Goal: Task Accomplishment & Management: Manage account settings

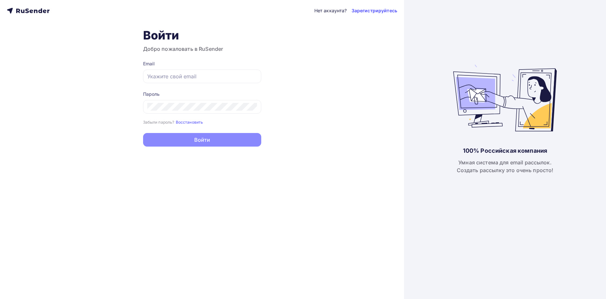
type input "[EMAIL_ADDRESS][DOMAIN_NAME]"
click at [217, 142] on button "Войти" at bounding box center [202, 140] width 118 height 14
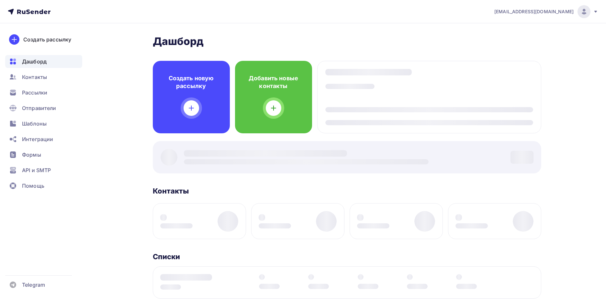
click at [205, 141] on div at bounding box center [347, 157] width 388 height 32
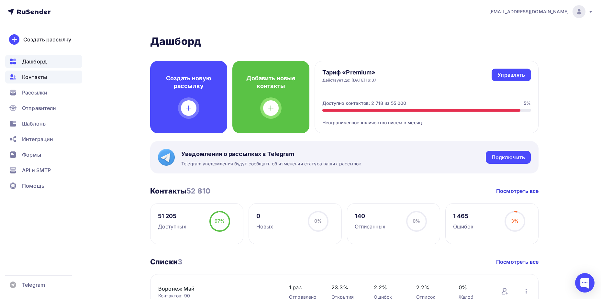
click at [39, 78] on span "Контакты" at bounding box center [34, 77] width 25 height 8
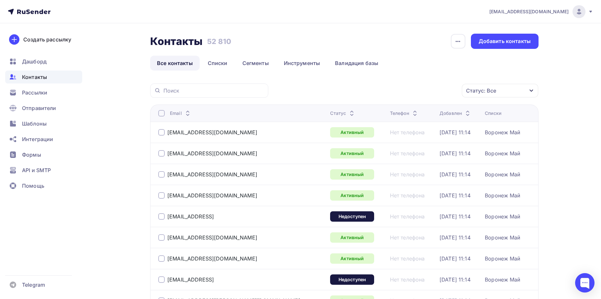
click at [498, 87] on div "Статус: Все" at bounding box center [500, 91] width 76 height 14
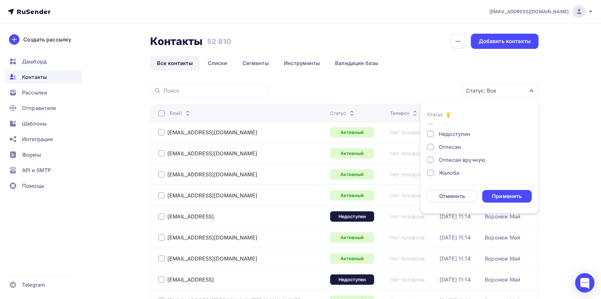
scroll to position [47, 0]
click at [462, 146] on div "Отписан" at bounding box center [475, 145] width 97 height 8
click at [491, 193] on div "Применить" at bounding box center [507, 196] width 50 height 13
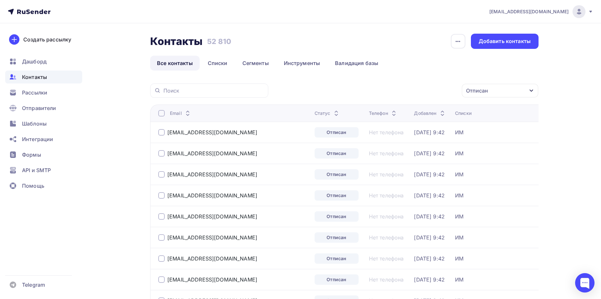
click at [163, 111] on div at bounding box center [161, 113] width 6 height 6
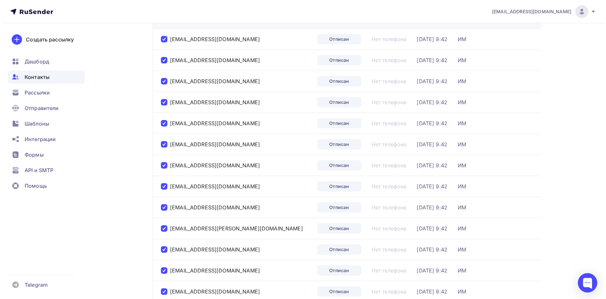
scroll to position [0, 0]
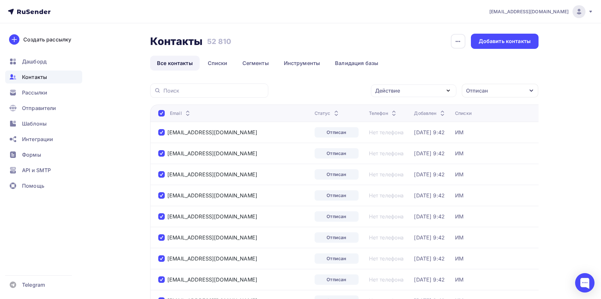
click at [408, 95] on div "Действие" at bounding box center [413, 90] width 85 height 13
click at [394, 136] on div "Удалить" at bounding box center [388, 136] width 21 height 8
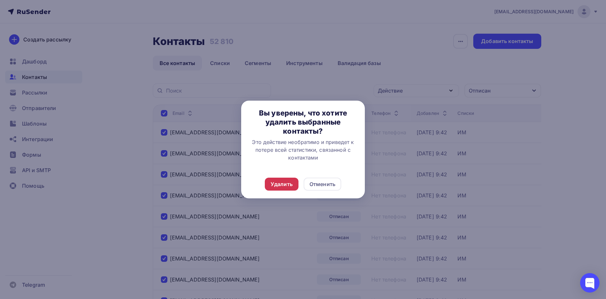
click at [275, 190] on div "Удалить" at bounding box center [282, 184] width 34 height 13
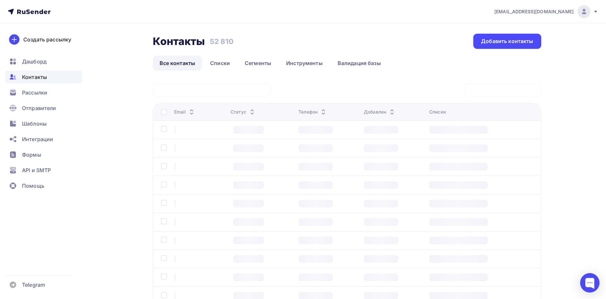
click at [276, 188] on div at bounding box center [262, 185] width 58 height 8
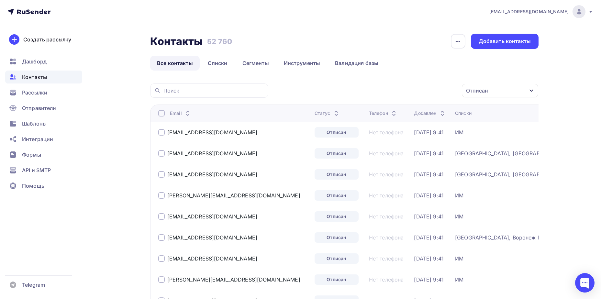
click at [160, 115] on div at bounding box center [161, 113] width 6 height 6
click at [164, 114] on div at bounding box center [161, 113] width 6 height 6
click at [402, 93] on div "Действие" at bounding box center [413, 90] width 85 height 13
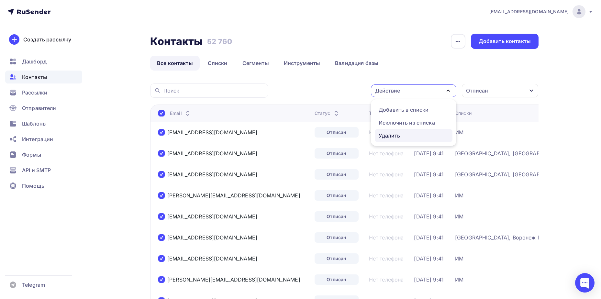
click at [389, 134] on div "Удалить" at bounding box center [388, 136] width 21 height 8
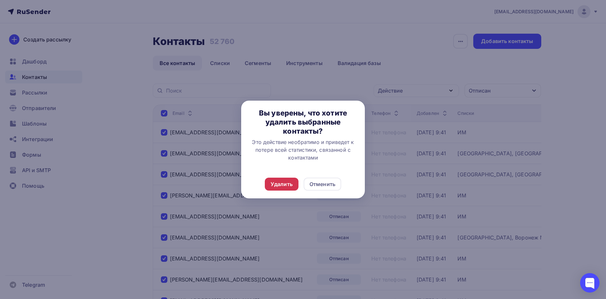
click at [289, 183] on div "Удалить" at bounding box center [281, 184] width 22 height 8
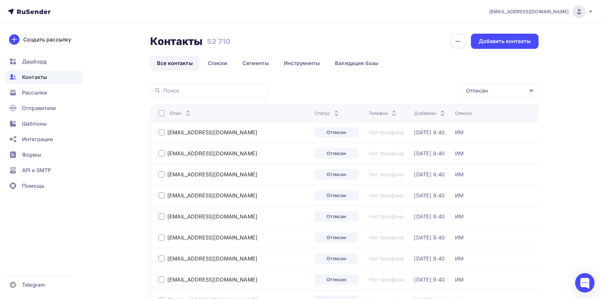
click at [161, 113] on div at bounding box center [161, 113] width 6 height 6
click at [160, 113] on div at bounding box center [161, 113] width 6 height 6
click at [432, 83] on div "Действие Добавить в списки Исключить из списка Удалить Отписан Статус Новый Акт…" at bounding box center [406, 90] width 266 height 14
click at [429, 89] on div "Действие" at bounding box center [413, 90] width 85 height 13
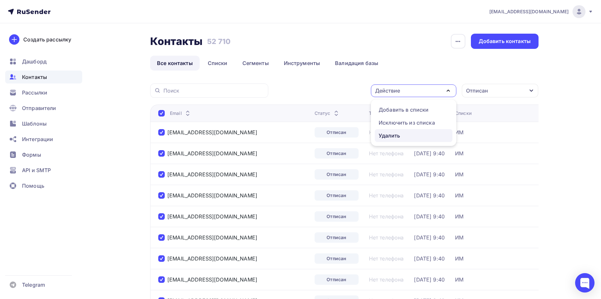
click at [407, 134] on div "Удалить" at bounding box center [413, 136] width 70 height 8
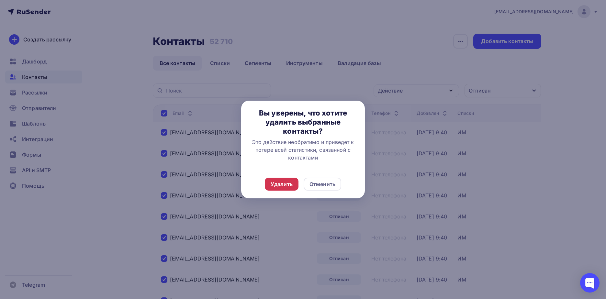
click at [288, 182] on div "Удалить" at bounding box center [281, 184] width 22 height 8
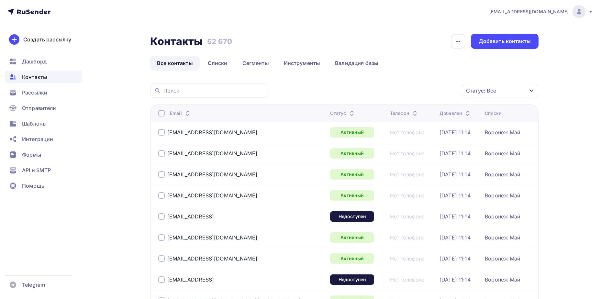
click at [476, 88] on div "Статус: Все" at bounding box center [481, 91] width 30 height 8
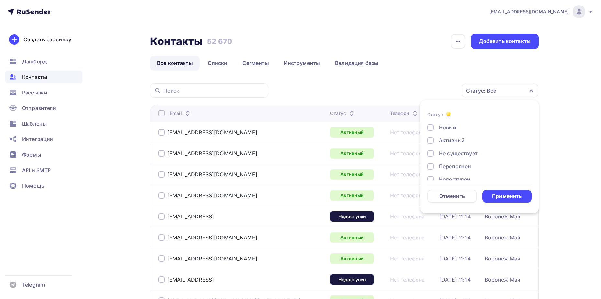
click at [449, 188] on div "Отписан" at bounding box center [450, 192] width 22 height 8
click at [504, 198] on div "Применить" at bounding box center [507, 195] width 30 height 7
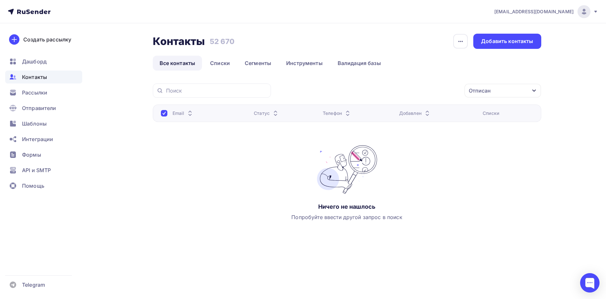
drag, startPoint x: 493, startPoint y: 89, endPoint x: 489, endPoint y: 94, distance: 6.5
click at [493, 89] on div "Отписан" at bounding box center [502, 91] width 76 height 14
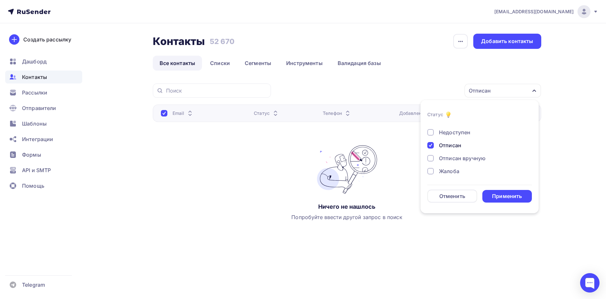
click at [456, 147] on div "Отписан" at bounding box center [450, 145] width 22 height 8
drag, startPoint x: 449, startPoint y: 169, endPoint x: 457, endPoint y: 173, distance: 9.1
click at [449, 169] on div "Жалоба" at bounding box center [449, 171] width 20 height 8
click at [504, 196] on div "Применить" at bounding box center [507, 195] width 30 height 7
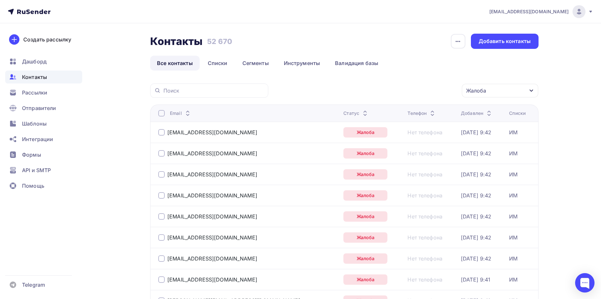
click at [162, 114] on div at bounding box center [161, 113] width 6 height 6
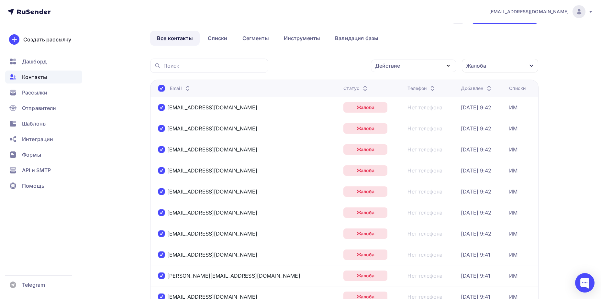
scroll to position [0, 0]
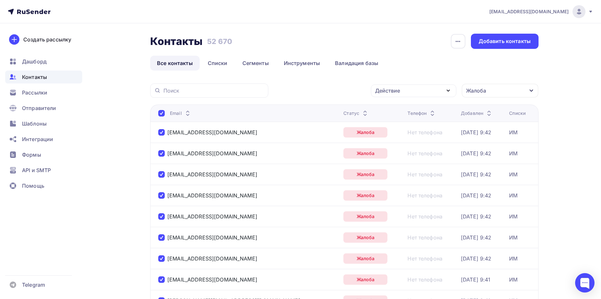
click at [408, 94] on div "Действие" at bounding box center [413, 90] width 85 height 13
click at [393, 138] on div "Удалить" at bounding box center [388, 136] width 21 height 8
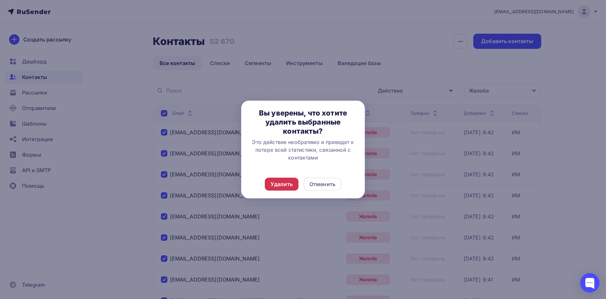
click at [268, 181] on div "Удалить" at bounding box center [282, 184] width 34 height 13
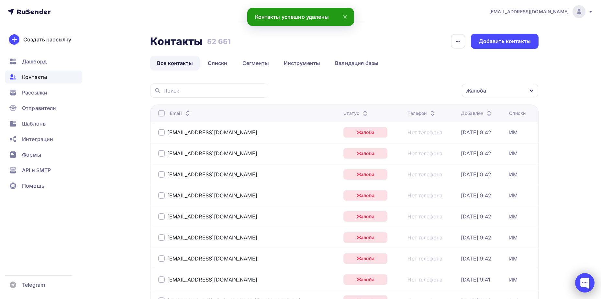
click at [573, 283] on div at bounding box center [584, 282] width 27 height 27
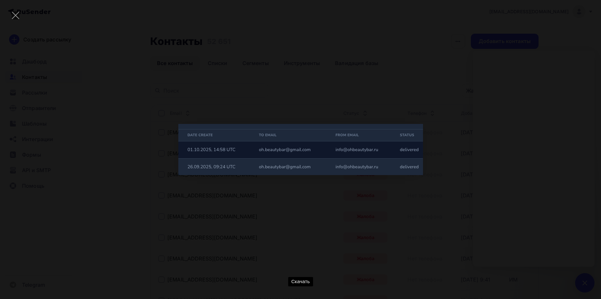
click at [501, 203] on div "Скачать" at bounding box center [300, 149] width 581 height 279
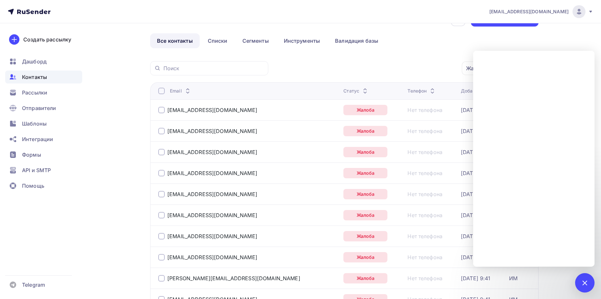
scroll to position [32, 0]
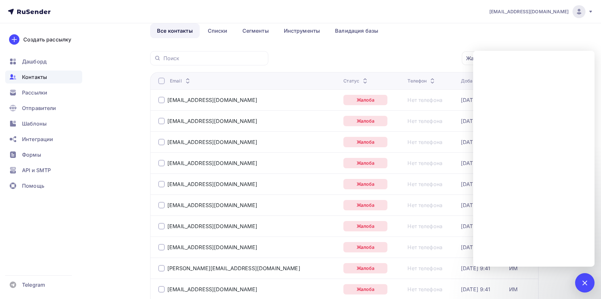
click at [51, 75] on div "Контакты" at bounding box center [43, 77] width 77 height 13
click at [38, 95] on span "Рассылки" at bounding box center [34, 93] width 25 height 8
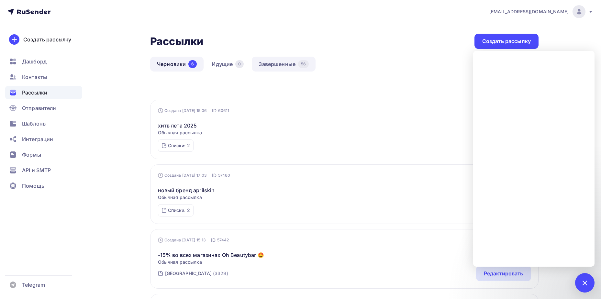
click at [277, 65] on link "Завершенные 56" at bounding box center [284, 64] width 64 height 15
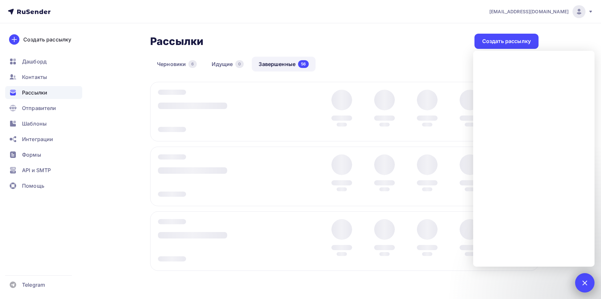
click at [583, 290] on div at bounding box center [584, 282] width 19 height 19
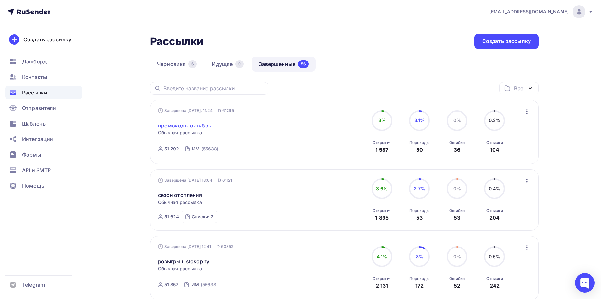
click at [183, 123] on link "промокоды октябрь" at bounding box center [184, 126] width 53 height 8
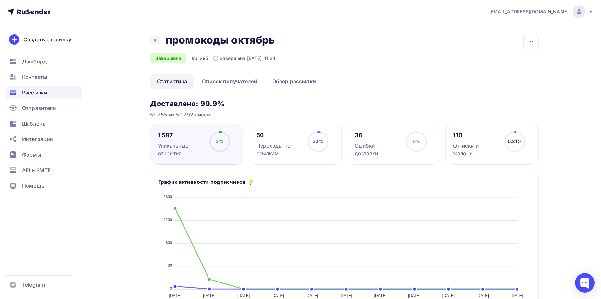
click at [288, 72] on div "Назад промокоды октябрь промокоды октябрь Завершена #61295 Завершена Вчера, 11:…" at bounding box center [344, 54] width 388 height 40
click at [288, 78] on link "Обзор рассылки" at bounding box center [293, 81] width 57 height 15
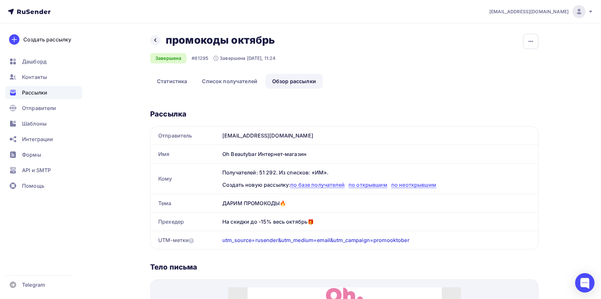
drag, startPoint x: 237, startPoint y: 136, endPoint x: 278, endPoint y: 137, distance: 40.5
click at [278, 137] on div "Отправитель info@ohbeautybar.ru" at bounding box center [344, 135] width 388 height 18
click at [158, 42] on icon at bounding box center [155, 40] width 5 height 5
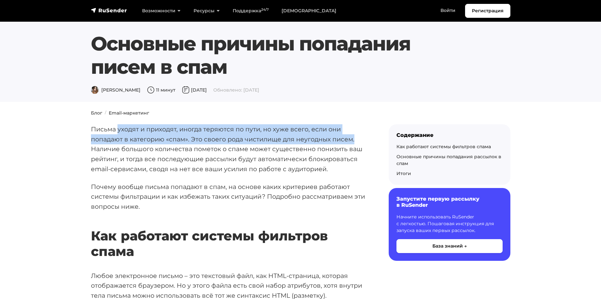
drag, startPoint x: 119, startPoint y: 126, endPoint x: 354, endPoint y: 143, distance: 235.4
click at [354, 143] on p "Письма уходят и приходят, иногда теряются по пути, но хуже всего, если они попа…" at bounding box center [229, 149] width 277 height 50
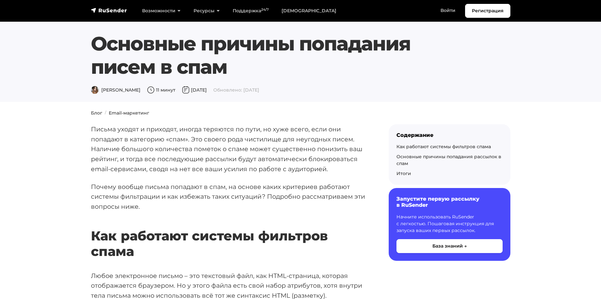
drag, startPoint x: 354, startPoint y: 143, endPoint x: 270, endPoint y: 161, distance: 85.5
click at [272, 161] on p "Письма уходят и приходят, иногда теряются по пути, но хуже всего, если они попа…" at bounding box center [229, 149] width 277 height 50
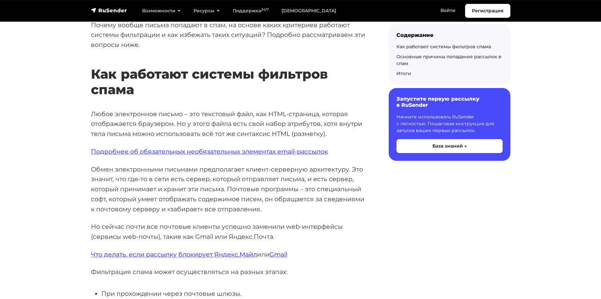
scroll to position [194, 0]
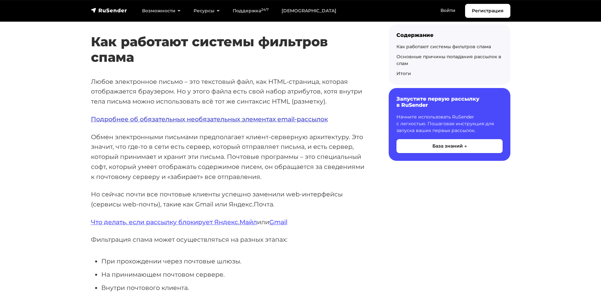
click at [247, 119] on link "Подробнее об обязательных необязательных элементах email-рассылок" at bounding box center [209, 119] width 237 height 8
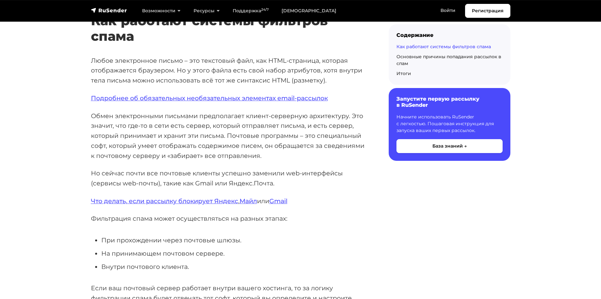
scroll to position [226, 0]
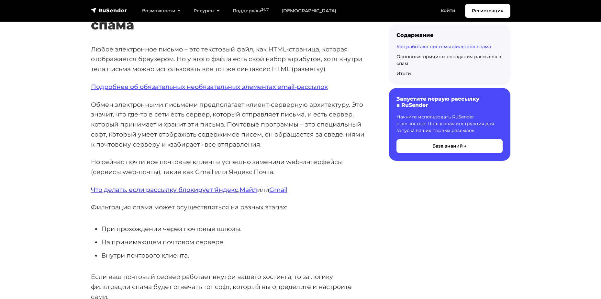
click at [194, 192] on link "Что делать, если рассылку блокирует Яндекс" at bounding box center [164, 190] width 147 height 8
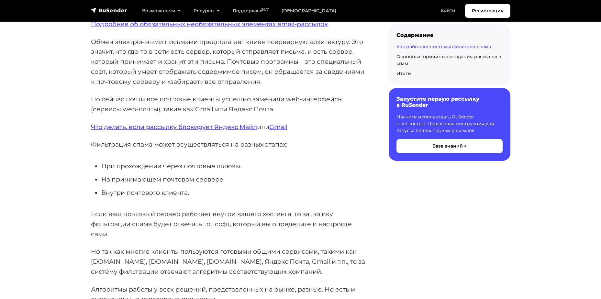
scroll to position [291, 0]
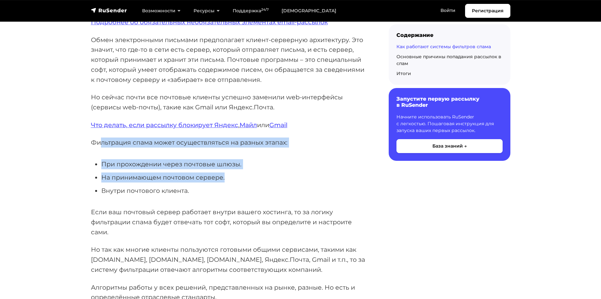
drag, startPoint x: 101, startPoint y: 142, endPoint x: 225, endPoint y: 171, distance: 127.6
drag, startPoint x: 225, startPoint y: 171, endPoint x: 206, endPoint y: 172, distance: 18.5
click at [209, 173] on li "На принимающем почтовом сервере." at bounding box center [234, 177] width 267 height 10
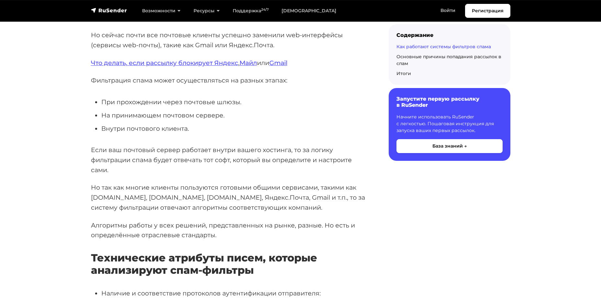
scroll to position [356, 0]
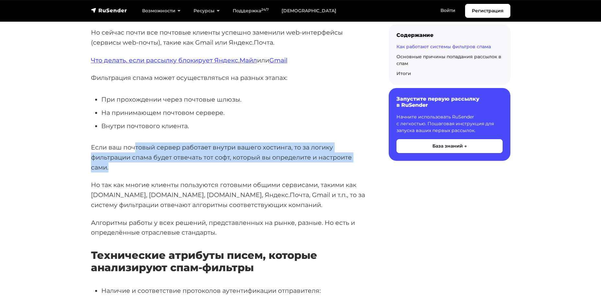
drag, startPoint x: 135, startPoint y: 152, endPoint x: 279, endPoint y: 164, distance: 145.0
click at [279, 164] on p "Если ваш почтовый сервер работает внутри вашего хостинга, то за логику фильтрац…" at bounding box center [229, 157] width 277 height 30
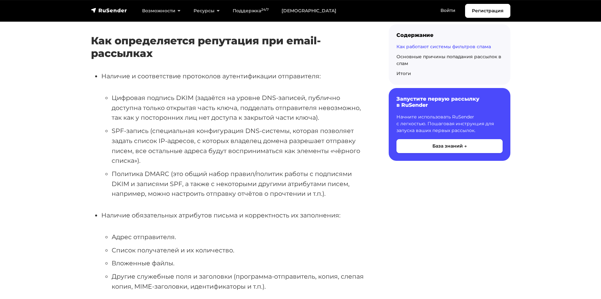
scroll to position [873, 0]
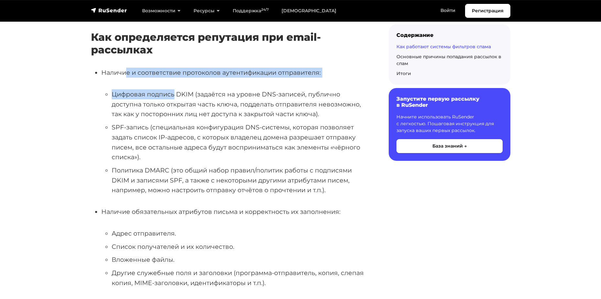
drag, startPoint x: 125, startPoint y: 71, endPoint x: 174, endPoint y: 87, distance: 51.7
click at [174, 87] on li "Наличие и соответствие протоколов аутентификации отправителя: Цифровая подпись …" at bounding box center [234, 131] width 267 height 127
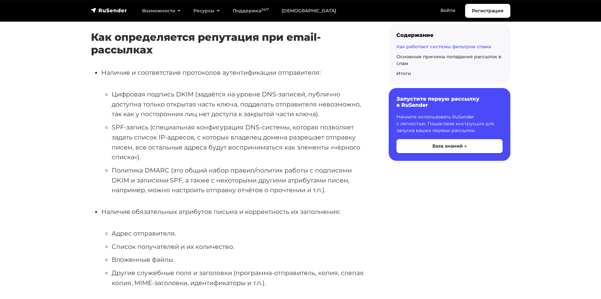
drag, startPoint x: 174, startPoint y: 87, endPoint x: 173, endPoint y: 151, distance: 63.7
click at [173, 148] on li "SPF-запись (специальная конфигурация DNS-системы, которая позволяет задать спис…" at bounding box center [240, 142] width 256 height 40
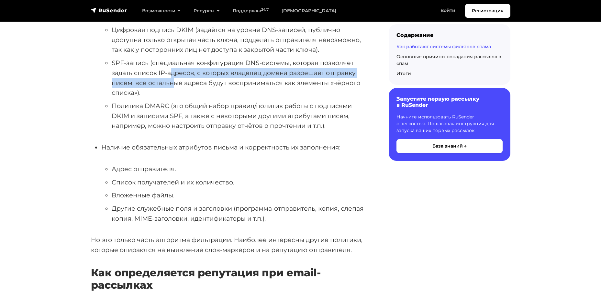
scroll to position [938, 0]
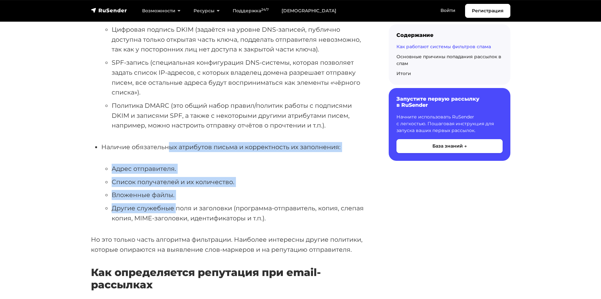
drag, startPoint x: 167, startPoint y: 144, endPoint x: 176, endPoint y: 209, distance: 66.3
click at [176, 209] on li "Наличие обязательных атрибутов письма и корректность их заполнения: Адрес отпра…" at bounding box center [234, 182] width 267 height 81
click at [176, 209] on li "Другие служебные поля и заголовки (программа-отправитель, копия, слепая копия, …" at bounding box center [240, 213] width 256 height 20
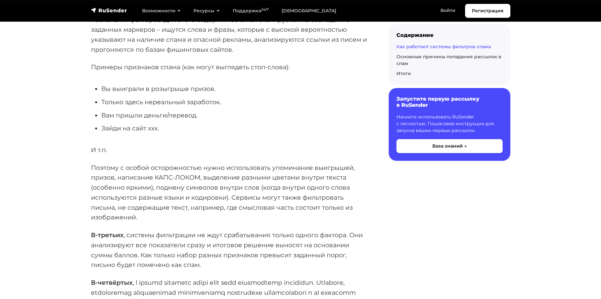
scroll to position [1391, 0]
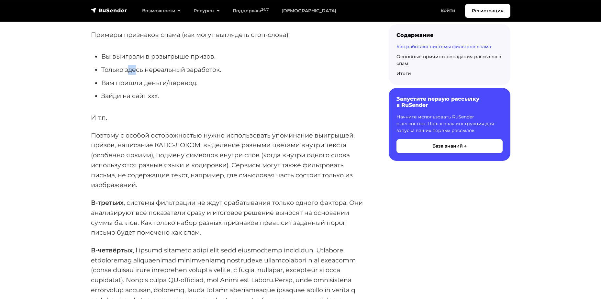
drag, startPoint x: 129, startPoint y: 73, endPoint x: 147, endPoint y: 72, distance: 18.1
click at [146, 72] on li "Только здесь нереальный заработок." at bounding box center [234, 70] width 267 height 10
drag, startPoint x: 147, startPoint y: 72, endPoint x: 169, endPoint y: 72, distance: 22.6
click at [168, 72] on li "Только здесь нереальный заработок." at bounding box center [234, 70] width 267 height 10
click at [213, 72] on li "Только здесь нереальный заработок." at bounding box center [234, 70] width 267 height 10
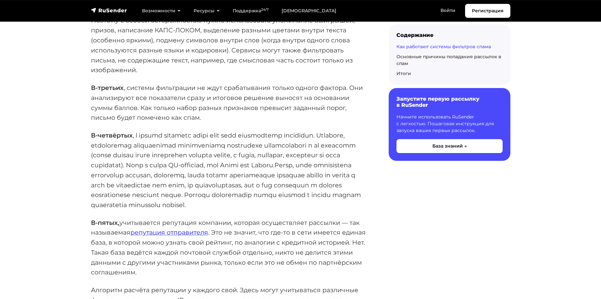
scroll to position [1520, 0]
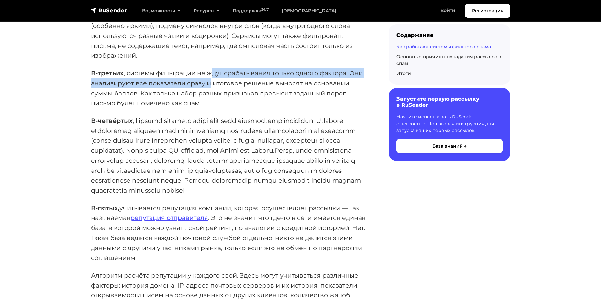
drag, startPoint x: 213, startPoint y: 72, endPoint x: 209, endPoint y: 80, distance: 9.6
click at [209, 80] on p "В-третьих , системы фильтрации не ждут срабатывания только одного фактора. Они …" at bounding box center [229, 88] width 277 height 40
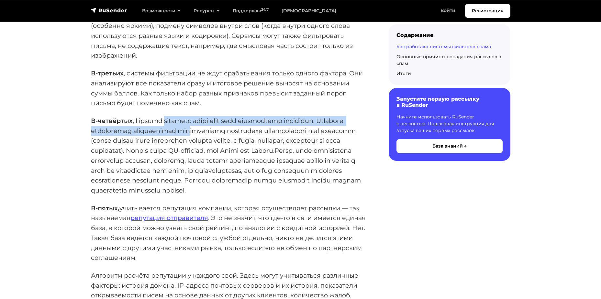
drag, startPoint x: 165, startPoint y: 124, endPoint x: 234, endPoint y: 146, distance: 72.0
click at [234, 143] on p "В-четвёртых" at bounding box center [229, 156] width 277 height 80
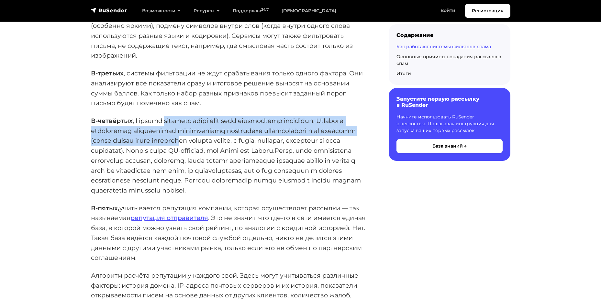
drag, startPoint x: 234, startPoint y: 146, endPoint x: 234, endPoint y: 151, distance: 5.5
click at [234, 151] on p "В-четвёртых" at bounding box center [229, 156] width 277 height 80
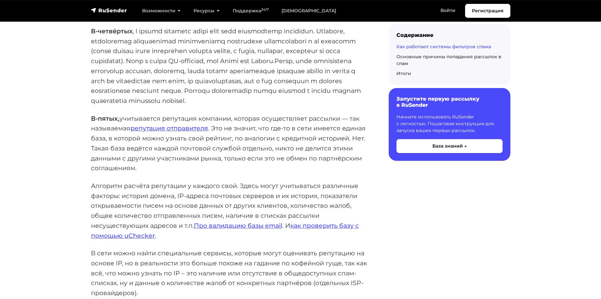
scroll to position [1617, 0]
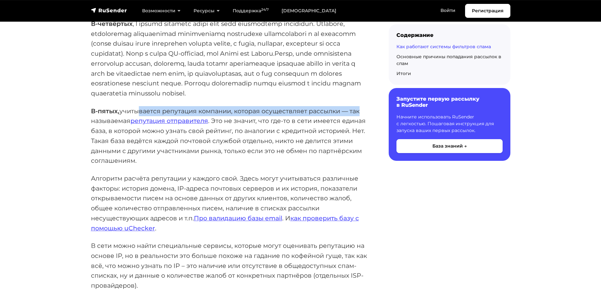
drag, startPoint x: 142, startPoint y: 110, endPoint x: 366, endPoint y: 111, distance: 223.5
click at [366, 111] on p "В-пятых, учитывается репутация компании, которая осуществляет рассылки — так на…" at bounding box center [229, 136] width 277 height 60
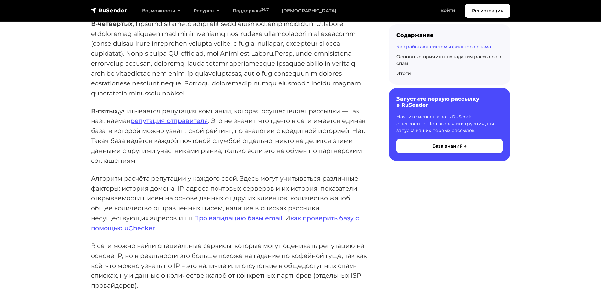
drag, startPoint x: 366, startPoint y: 111, endPoint x: 326, endPoint y: 129, distance: 42.9
click at [326, 129] on p "В-пятых, учитывается репутация компании, которая осуществляет рассылки — так на…" at bounding box center [229, 136] width 277 height 60
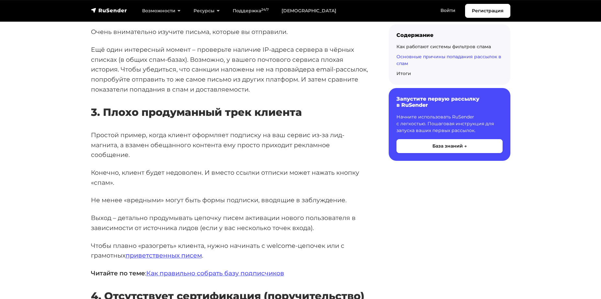
scroll to position [2458, 0]
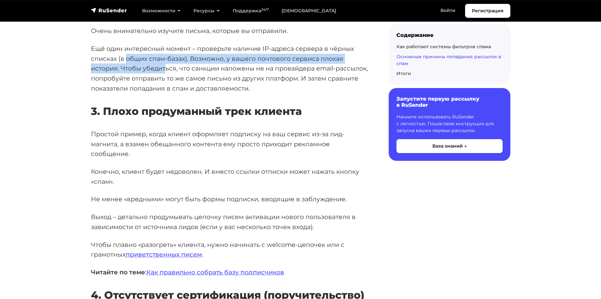
drag, startPoint x: 126, startPoint y: 46, endPoint x: 174, endPoint y: 55, distance: 48.0
click at [172, 55] on p "Ещё один интересный момент – проверьте наличие IP-адреса сервера в чёрных списк…" at bounding box center [229, 69] width 277 height 50
click at [170, 55] on p "Ещё один интересный момент – проверьте наличие IP-адреса сервера в чёрных списк…" at bounding box center [229, 69] width 277 height 50
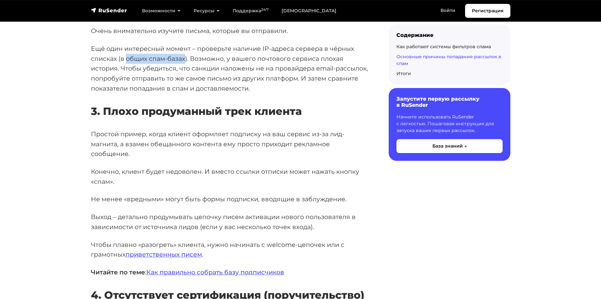
drag, startPoint x: 126, startPoint y: 49, endPoint x: 184, endPoint y: 50, distance: 57.9
click at [184, 50] on p "Ещё один интересный момент – проверьте наличие IP-адреса сервера в чёрных списк…" at bounding box center [229, 69] width 277 height 50
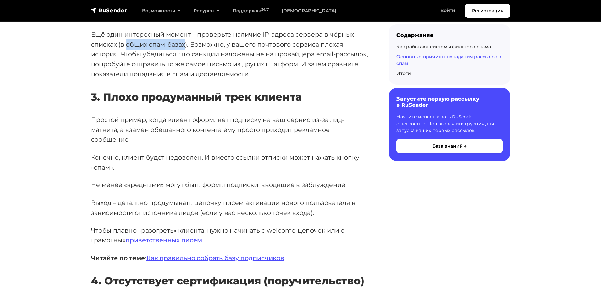
scroll to position [2491, 0]
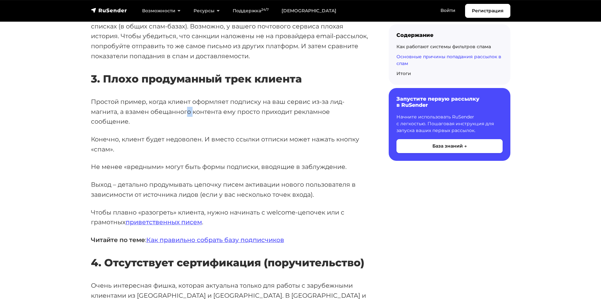
drag, startPoint x: 186, startPoint y: 101, endPoint x: 193, endPoint y: 105, distance: 7.8
click at [193, 105] on p "Простой пример, когда клиент оформляет подписку на ваш сервис из-за лид-магнита…" at bounding box center [229, 112] width 277 height 30
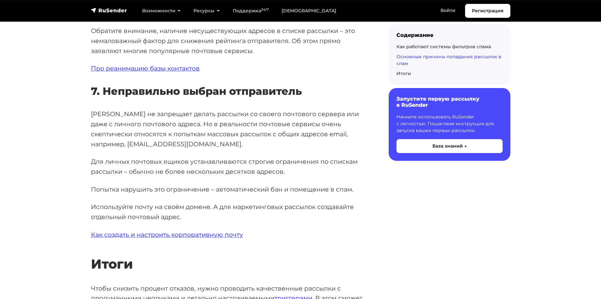
scroll to position [3332, 0]
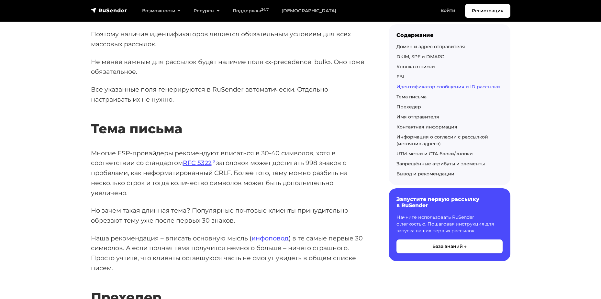
scroll to position [1714, 0]
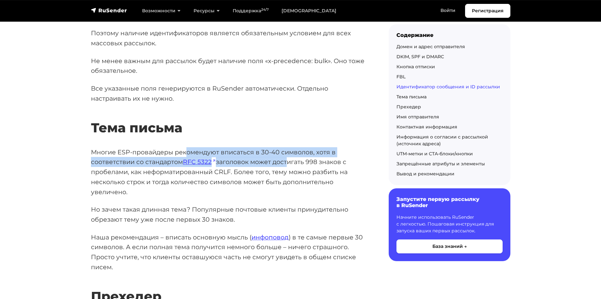
drag, startPoint x: 187, startPoint y: 129, endPoint x: 287, endPoint y: 138, distance: 100.0
click at [287, 147] on p "Многие ESP-провайдеры рекомендуют вписаться в 30-40 символов, хотя в соответств…" at bounding box center [229, 172] width 277 height 50
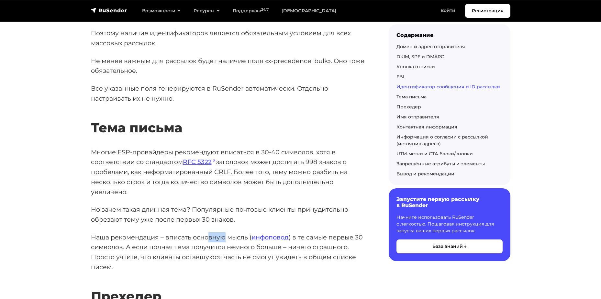
drag, startPoint x: 209, startPoint y: 216, endPoint x: 223, endPoint y: 219, distance: 14.4
click at [223, 232] on p "Наша рекомендация – вписать основную мысль ( инфоповод ) в те самые первые 30 с…" at bounding box center [229, 252] width 277 height 40
drag, startPoint x: 223, startPoint y: 219, endPoint x: 212, endPoint y: 205, distance: 17.7
click at [212, 205] on div "Многие источники в сети говорят о важности красивого дизайна, о том, как и где …" at bounding box center [229, 121] width 277 height 3352
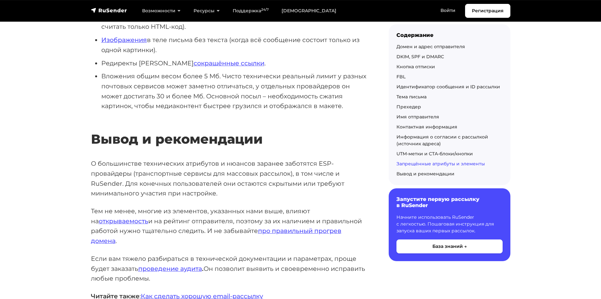
scroll to position [3105, 0]
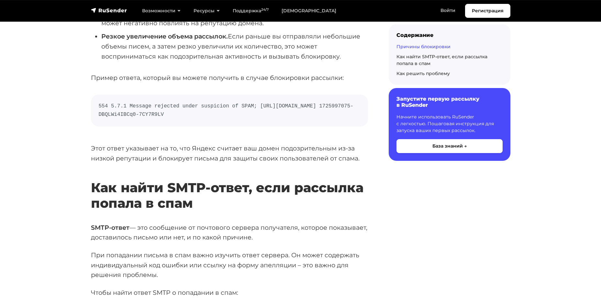
scroll to position [323, 0]
